Goal: Obtain resource: Obtain resource

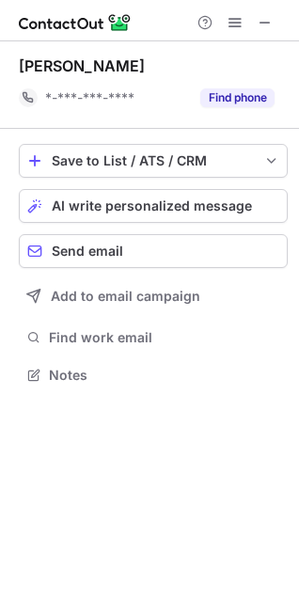
scroll to position [361, 299]
click at [234, 100] on button "Find phone" at bounding box center [237, 97] width 74 height 19
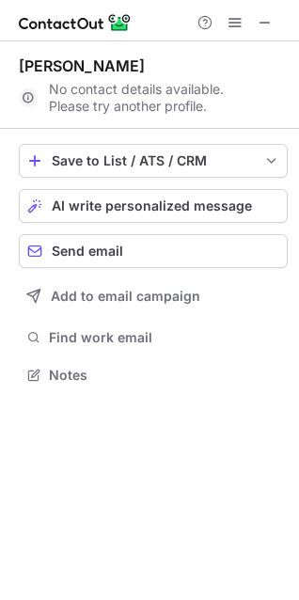
click at [264, 21] on span at bounding box center [265, 22] width 15 height 15
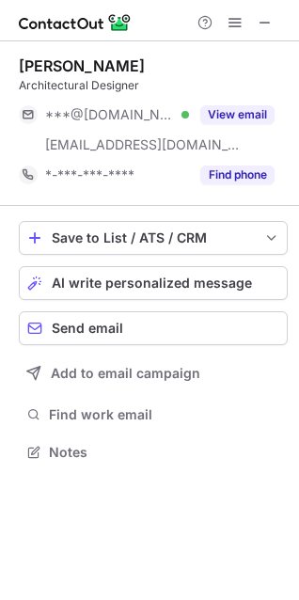
scroll to position [438, 299]
click at [209, 111] on button "View email" at bounding box center [237, 114] width 74 height 19
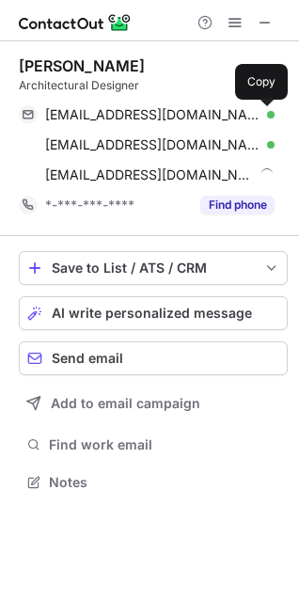
click at [264, 118] on span at bounding box center [265, 114] width 15 height 15
click at [266, 117] on span at bounding box center [265, 114] width 15 height 15
click at [272, 121] on span at bounding box center [265, 114] width 15 height 15
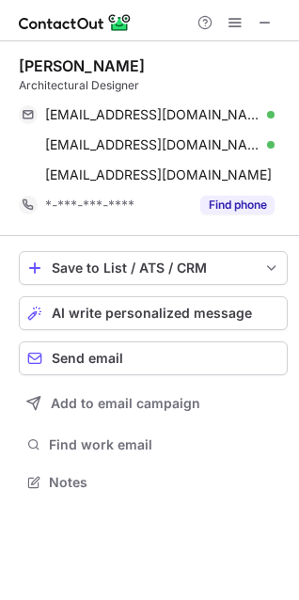
click at [230, 199] on button "Find phone" at bounding box center [237, 205] width 74 height 19
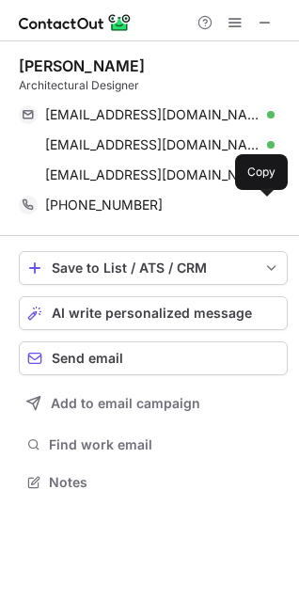
click at [262, 203] on span at bounding box center [265, 205] width 15 height 15
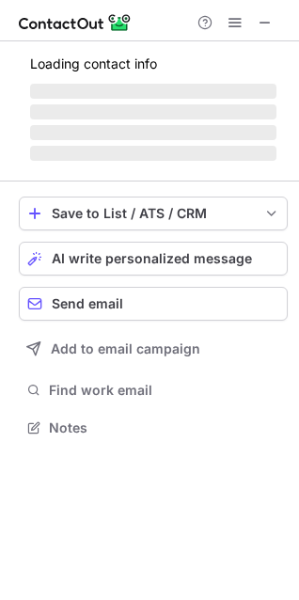
scroll to position [408, 299]
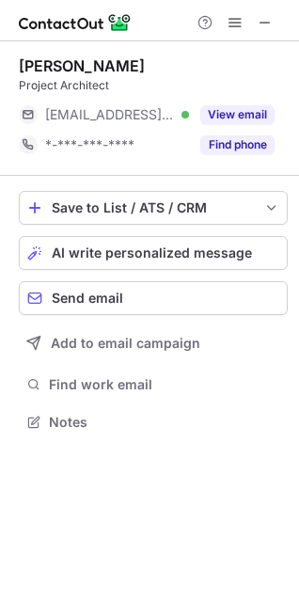
scroll to position [408, 299]
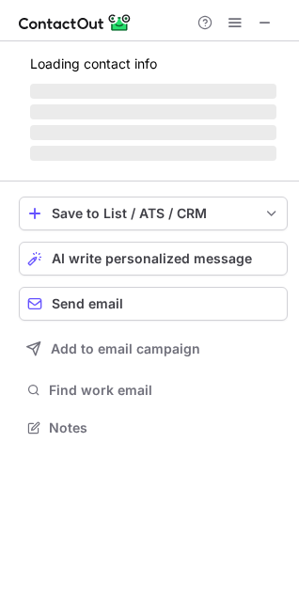
scroll to position [408, 299]
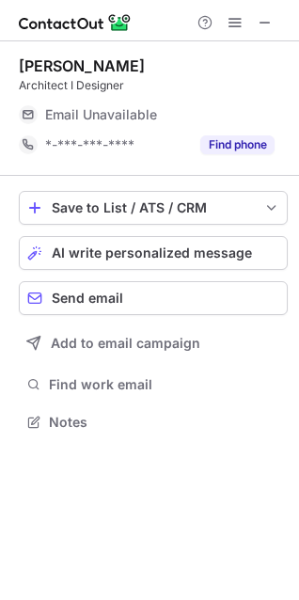
click at [228, 148] on button "Find phone" at bounding box center [237, 144] width 74 height 19
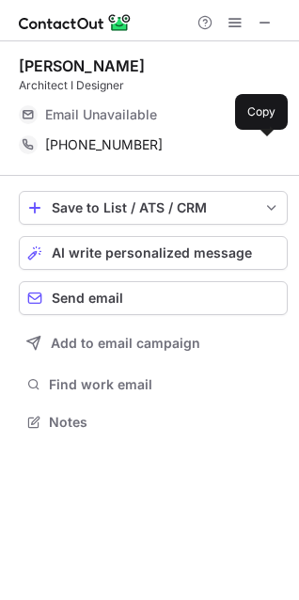
click at [264, 151] on span at bounding box center [265, 144] width 15 height 15
click at [264, 144] on span at bounding box center [265, 144] width 15 height 15
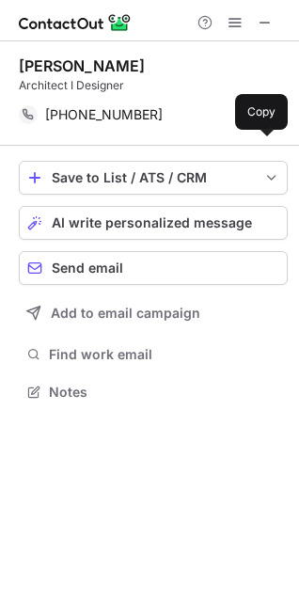
scroll to position [378, 299]
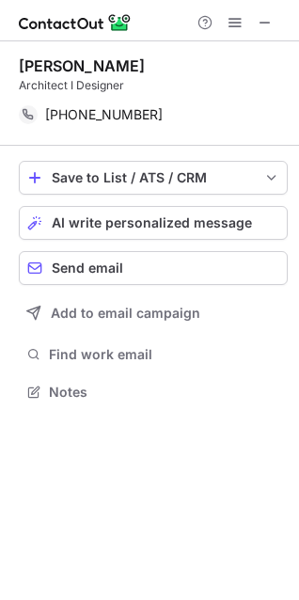
click at [266, 19] on span at bounding box center [265, 22] width 15 height 15
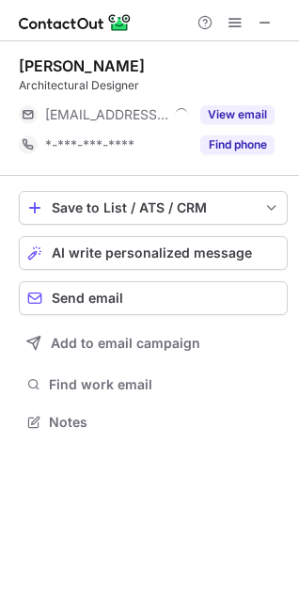
scroll to position [408, 299]
click at [230, 151] on button "Find phone" at bounding box center [237, 144] width 74 height 19
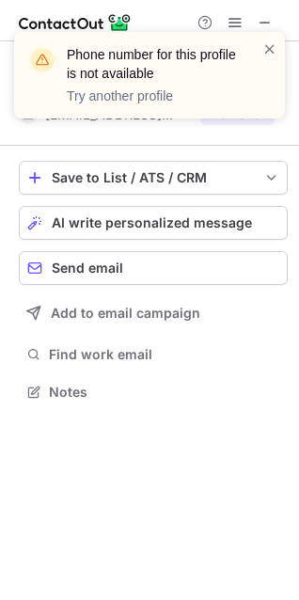
scroll to position [378, 299]
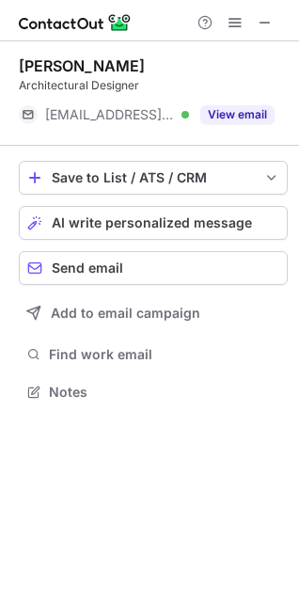
click at [270, 17] on span at bounding box center [265, 22] width 15 height 15
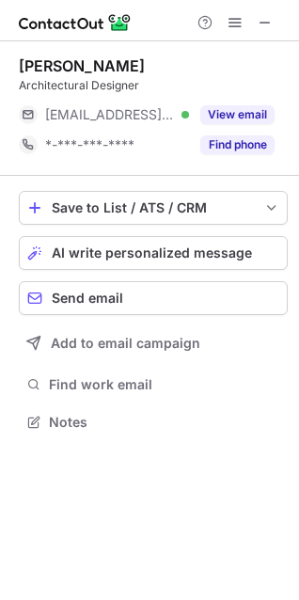
scroll to position [408, 299]
